Goal: Navigation & Orientation: Understand site structure

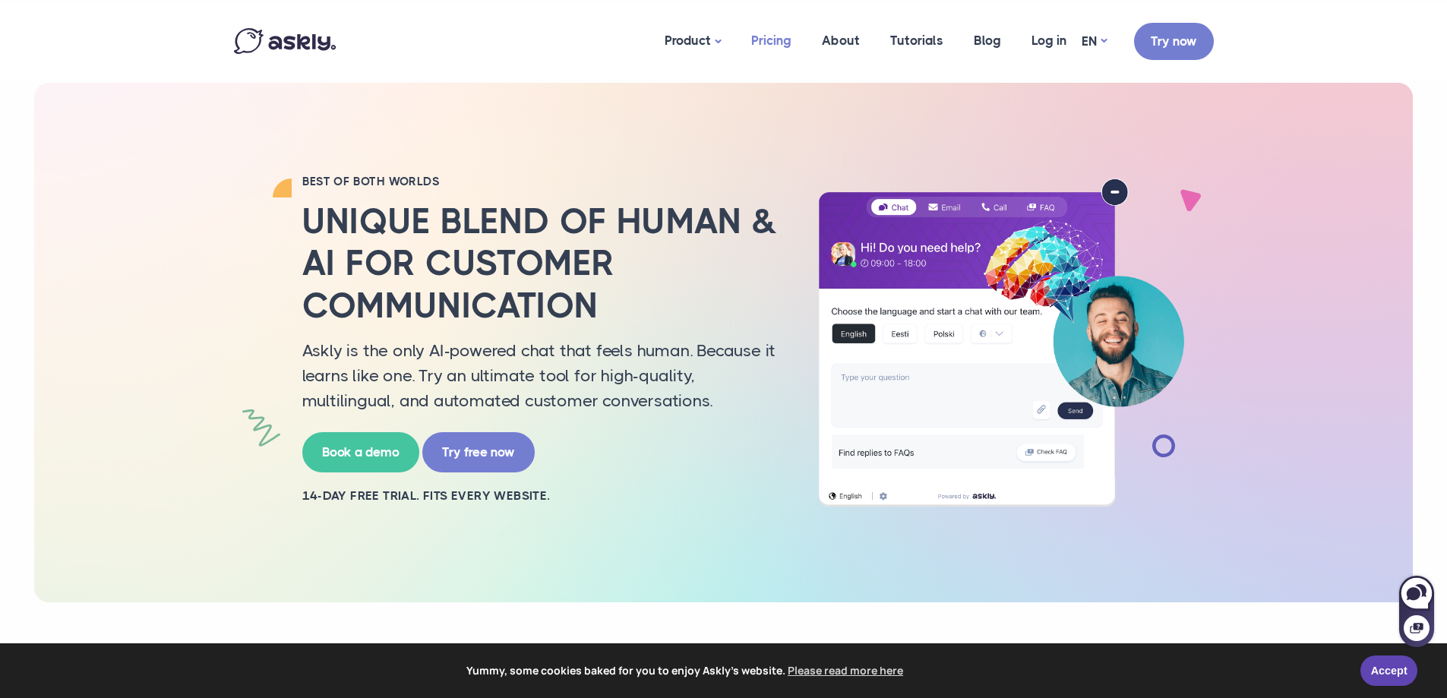
click at [771, 36] on link "Pricing" at bounding box center [771, 41] width 71 height 74
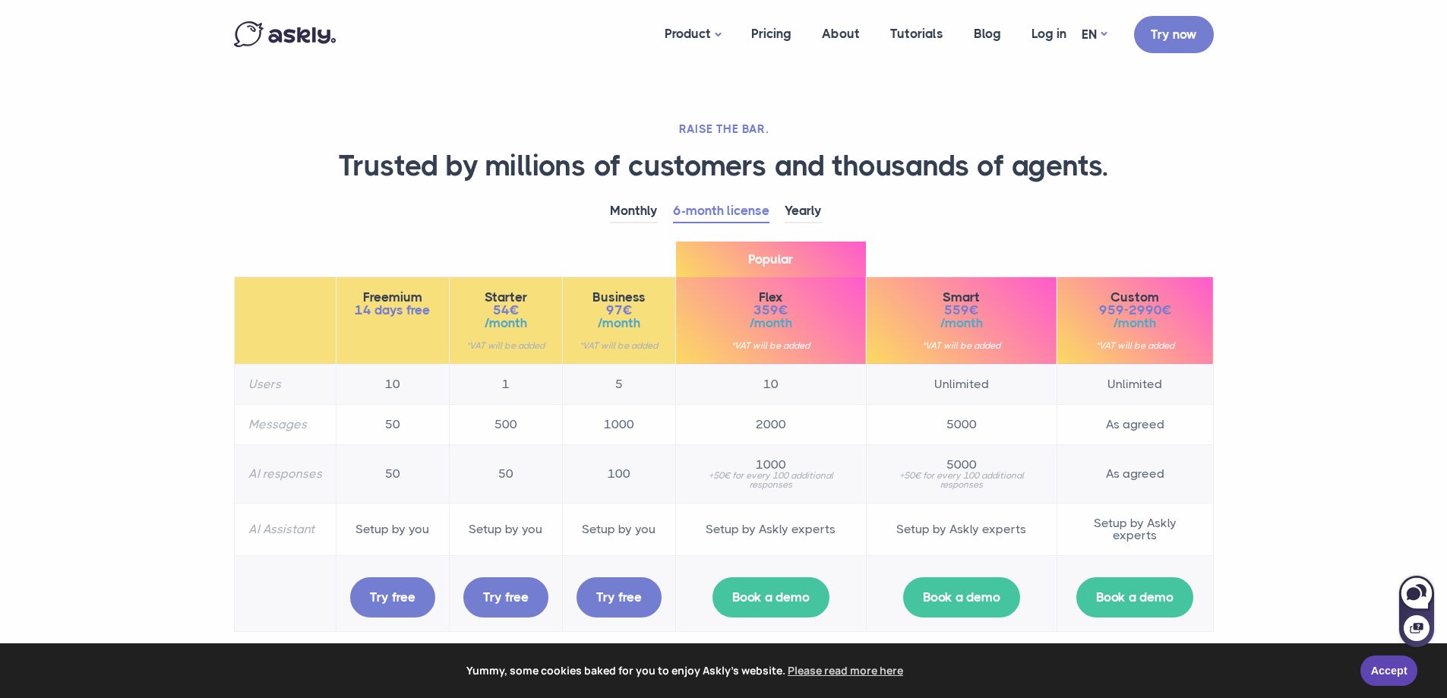
click at [485, 530] on td "Setup by you" at bounding box center [505, 529] width 113 height 52
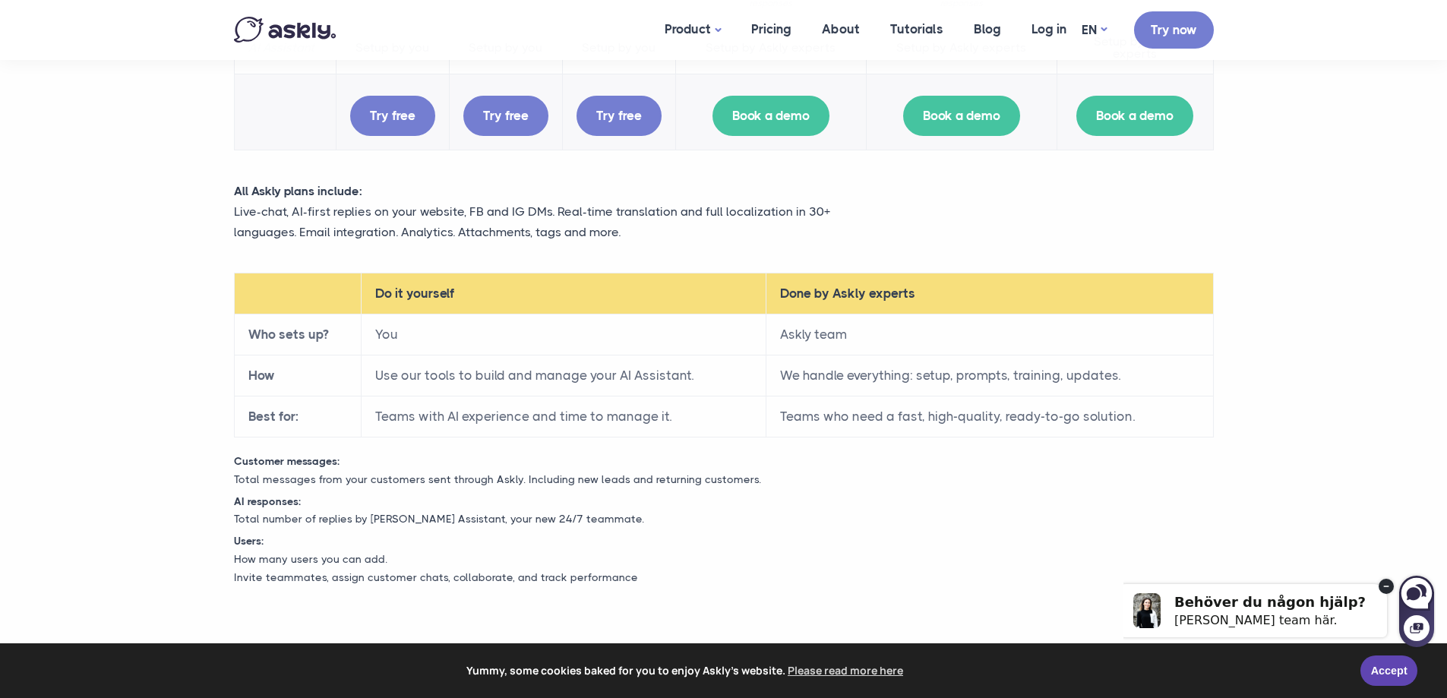
scroll to position [482, 0]
click at [1094, 26] on link "EN" at bounding box center [1094, 30] width 25 height 22
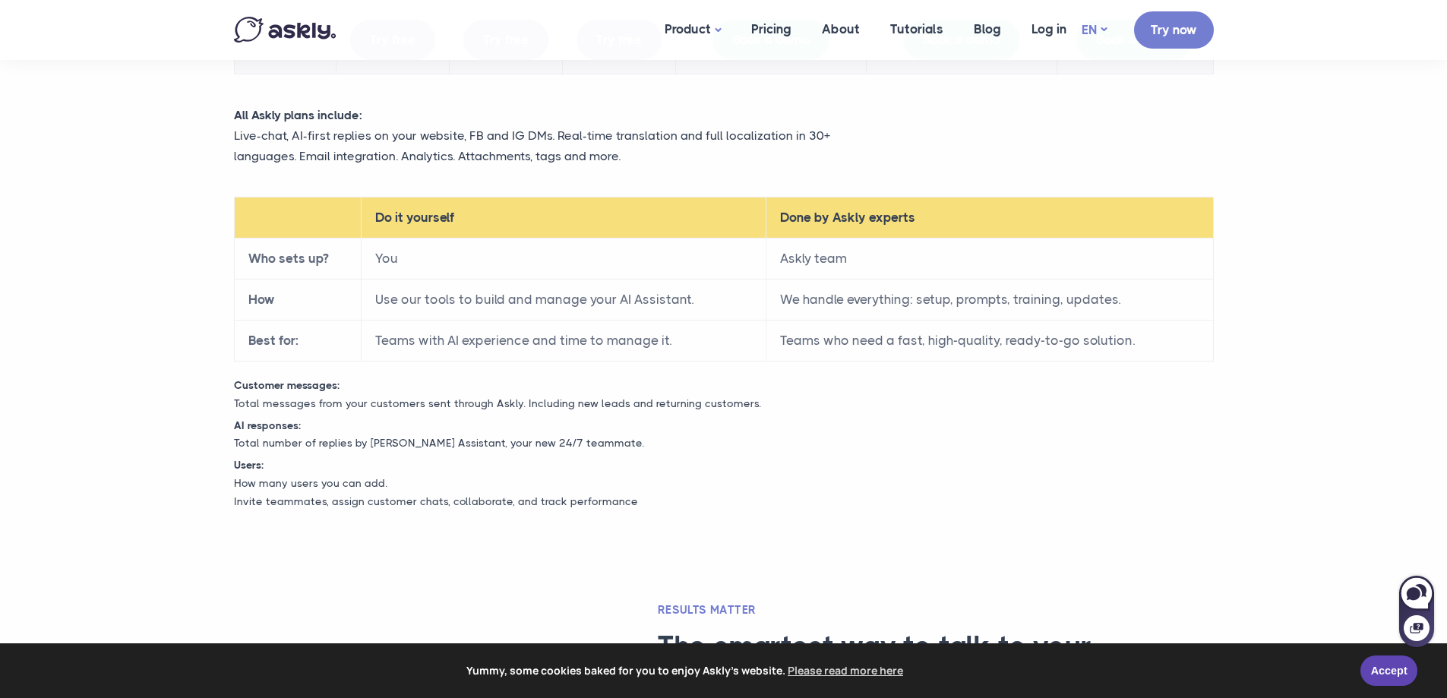
scroll to position [558, 0]
click at [321, 485] on p "How many users you can add. Invite teammates, assign customer chats, collaborat…" at bounding box center [724, 492] width 1003 height 36
click at [263, 501] on p "How many users you can add. Invite teammates, assign customer chats, collaborat…" at bounding box center [724, 492] width 1003 height 36
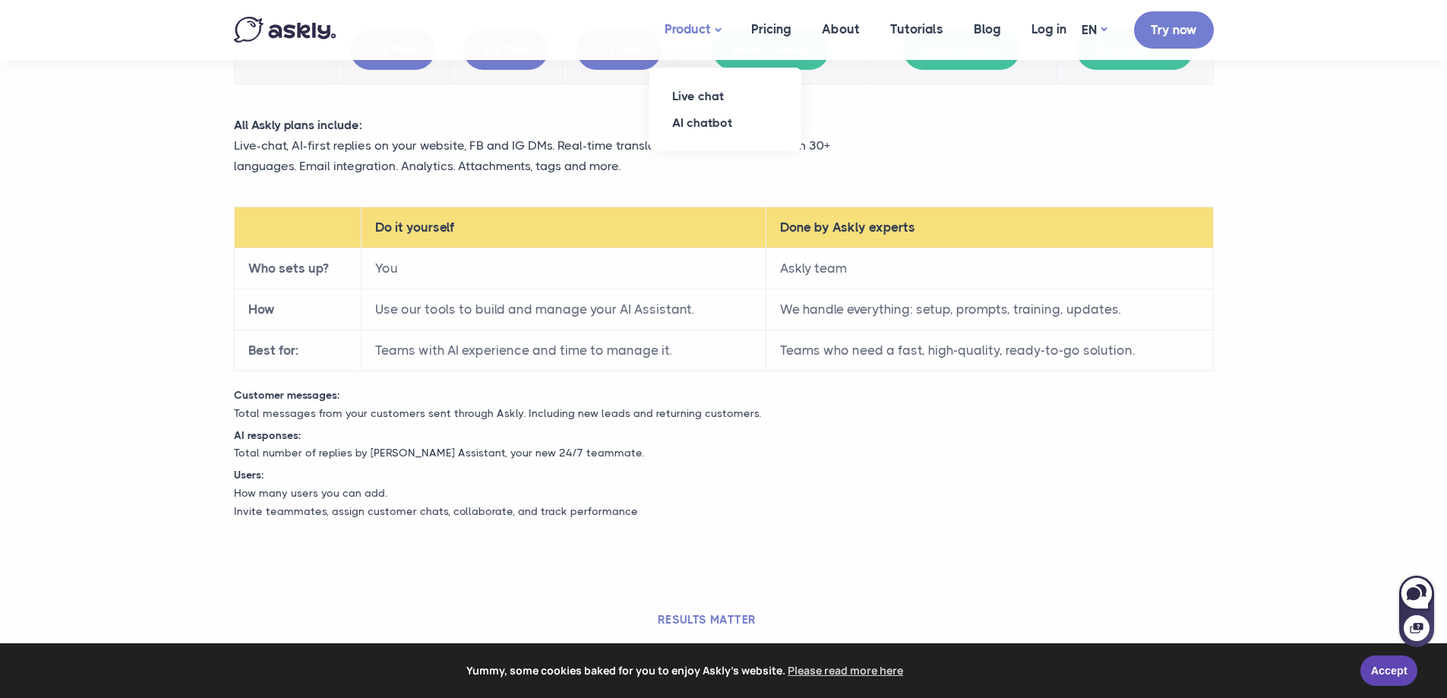
scroll to position [547, 0]
click at [698, 90] on link "Live chat" at bounding box center [726, 96] width 152 height 27
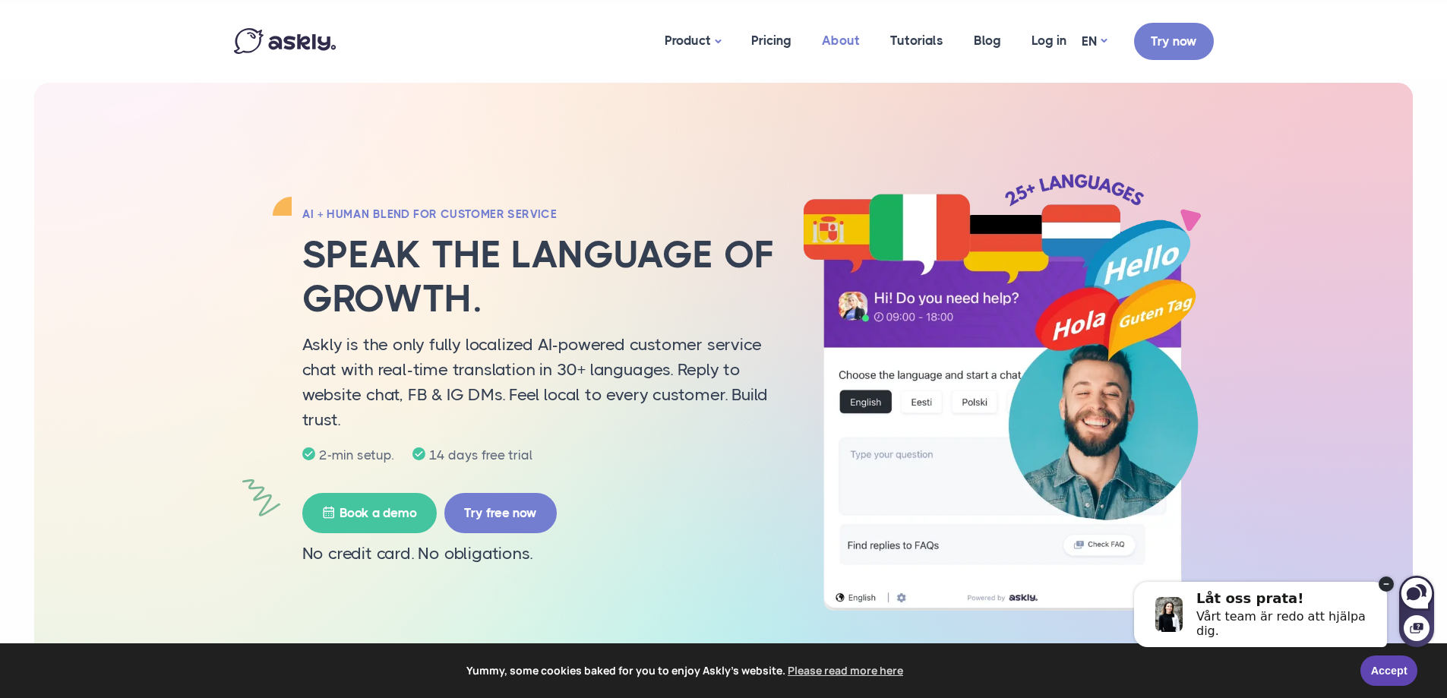
click at [848, 30] on link "About" at bounding box center [841, 41] width 68 height 74
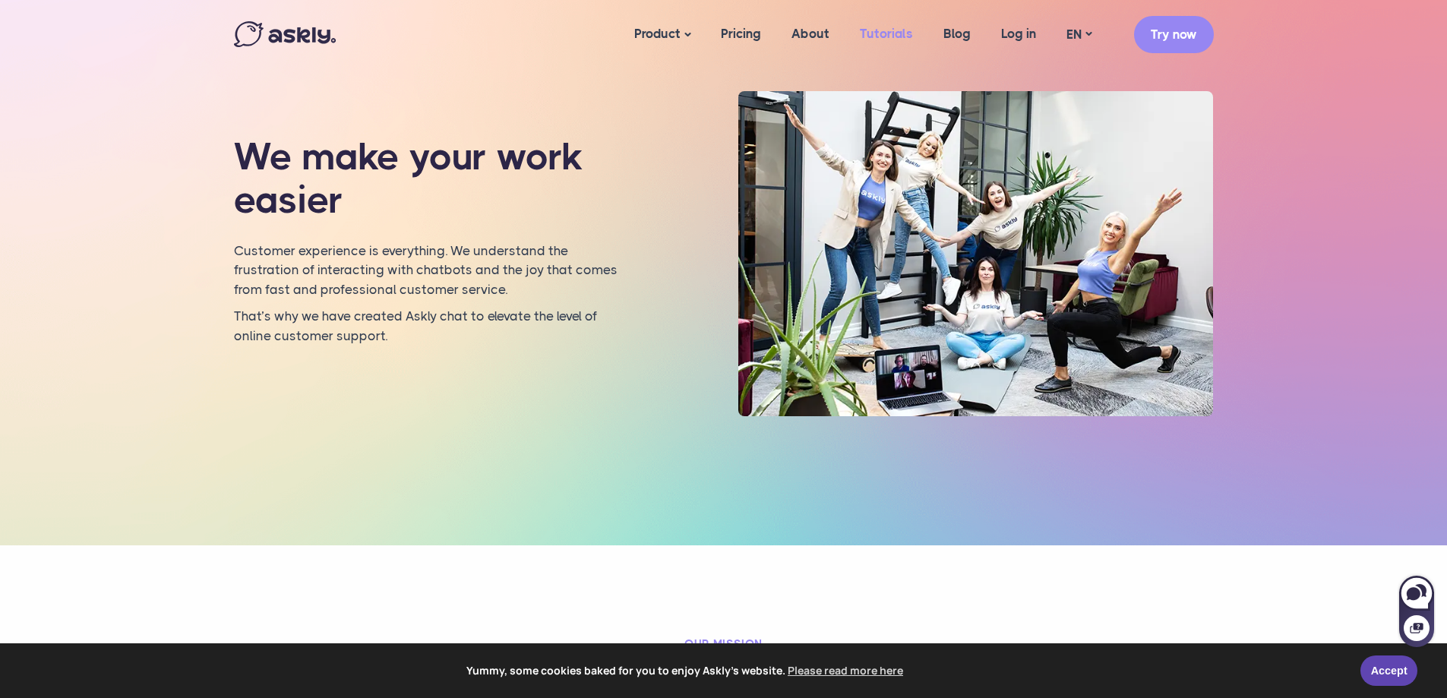
click at [903, 33] on link "Tutorials" at bounding box center [887, 34] width 84 height 59
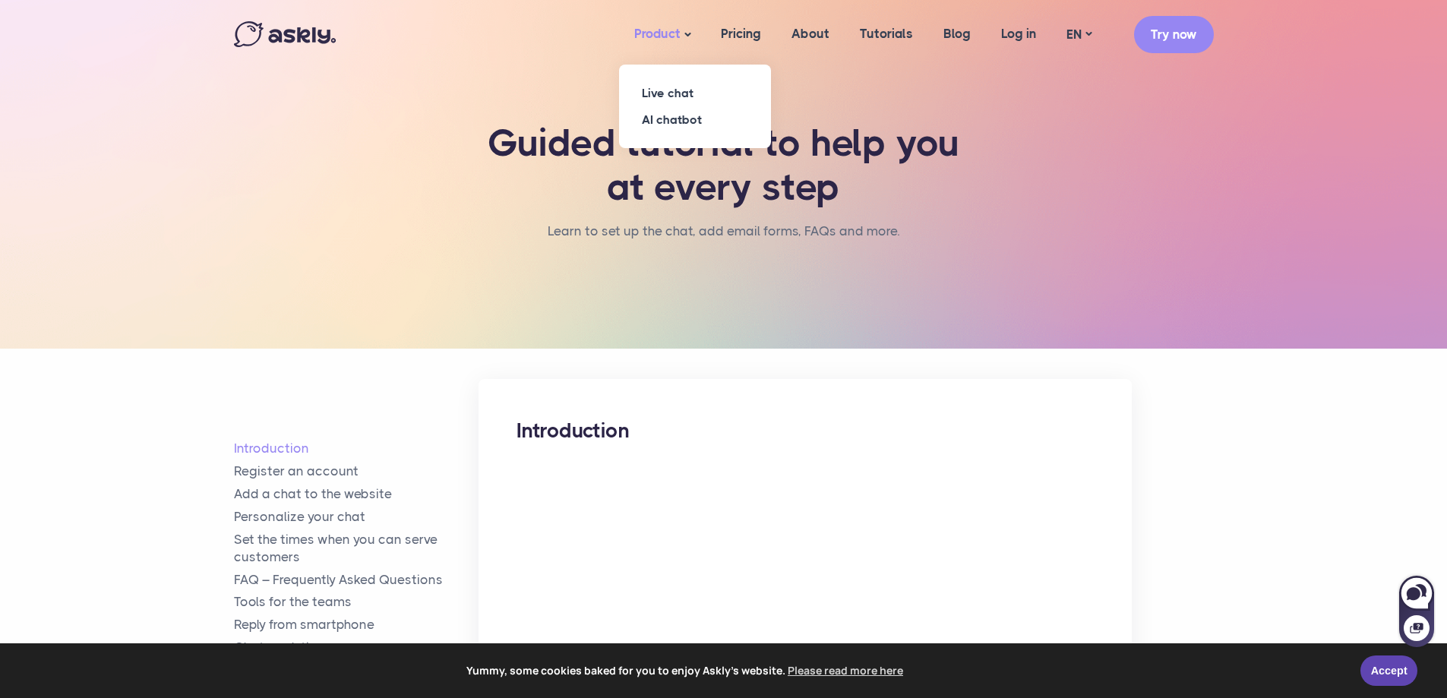
click at [644, 40] on link "Product" at bounding box center [662, 35] width 87 height 60
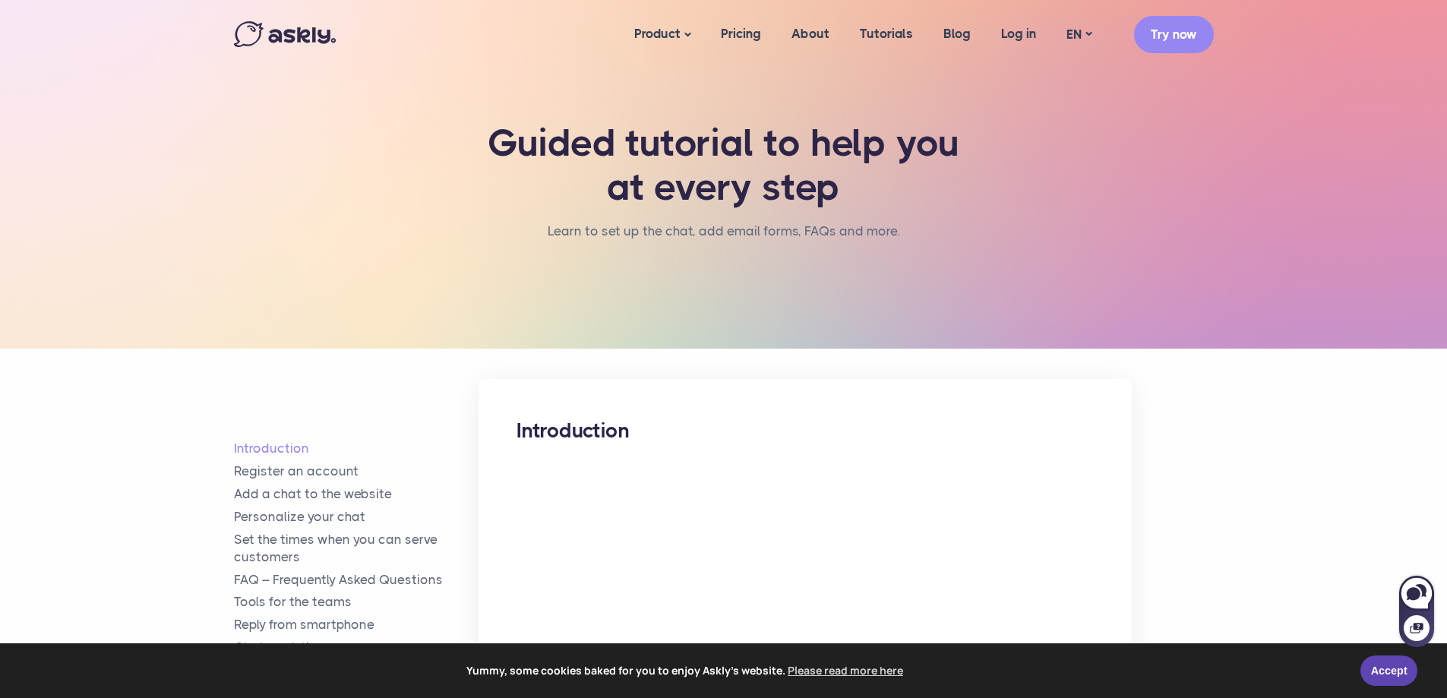
click at [302, 24] on img at bounding box center [285, 34] width 102 height 26
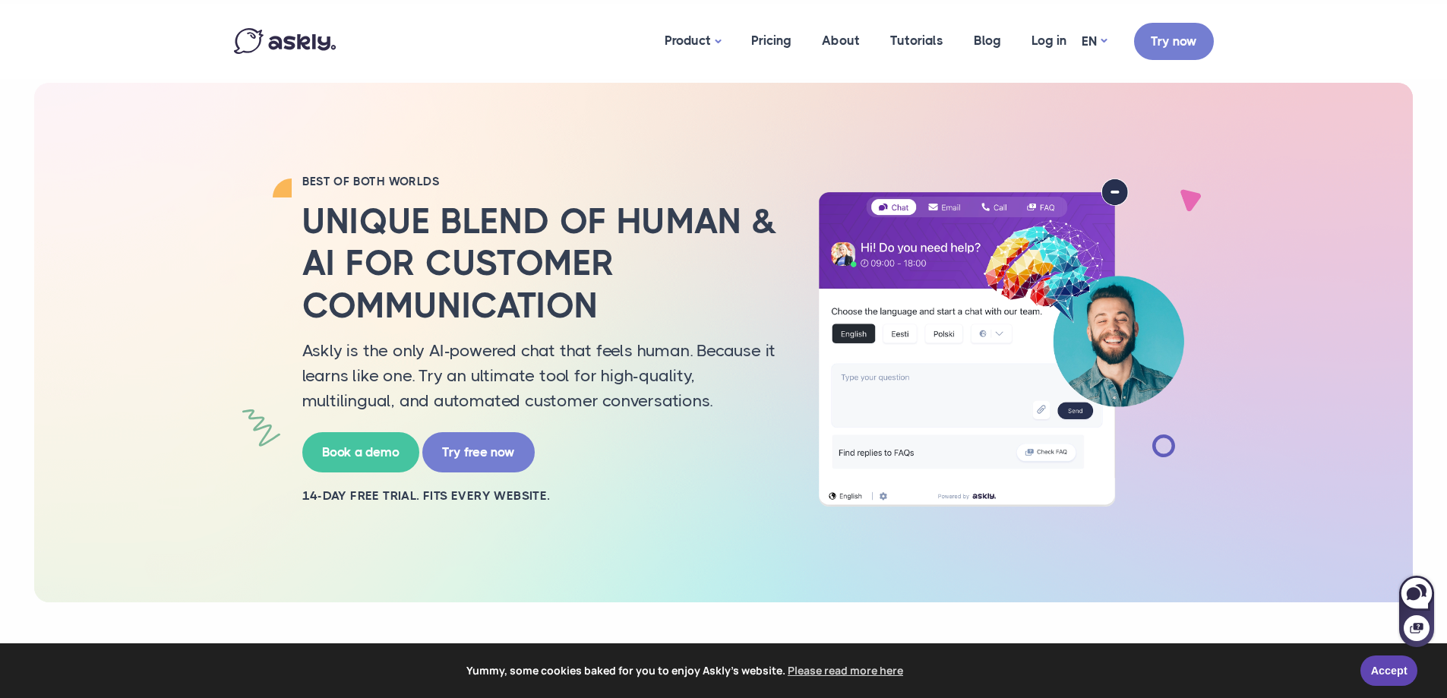
click at [125, 183] on div "BEST OF BOTH WORLDS Unique blend of human & AI for customer communication Askly…" at bounding box center [723, 343] width 1379 height 520
